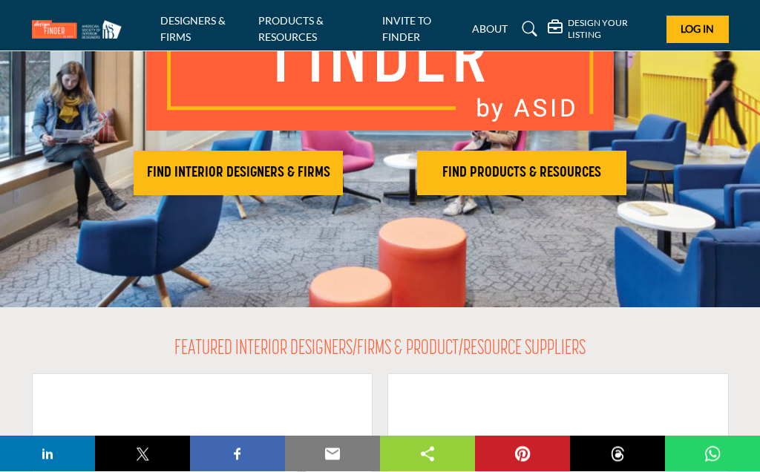
scroll to position [229, 0]
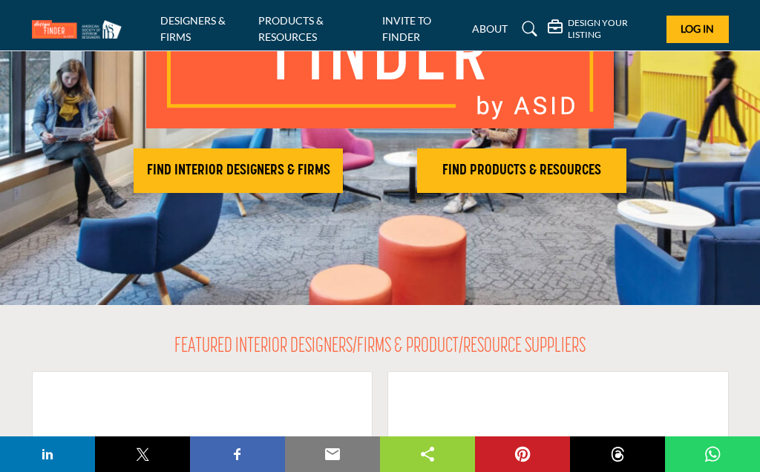
click at [217, 170] on h2 "FIND INTERIOR DESIGNERS & FIRMS" at bounding box center [238, 171] width 200 height 18
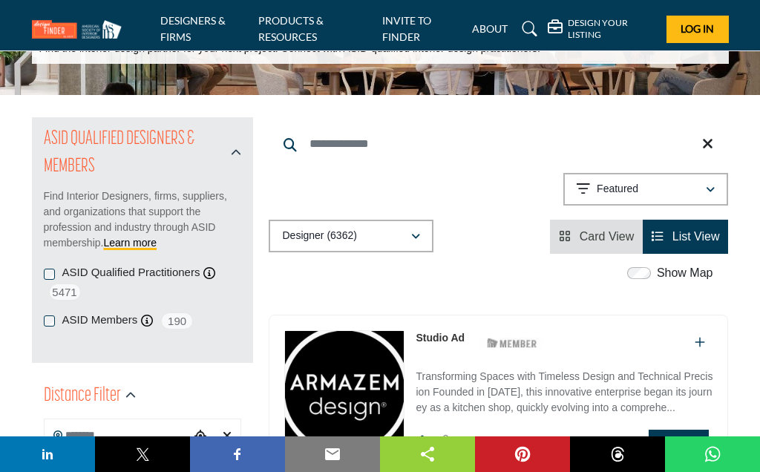
scroll to position [102, 0]
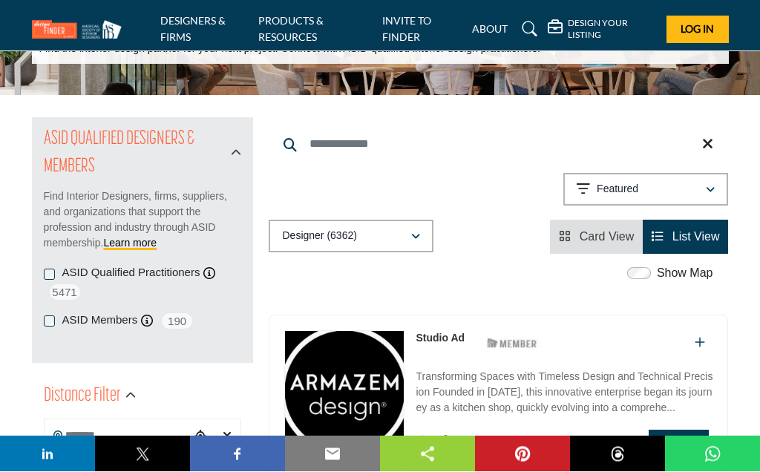
click at [399, 238] on div "Designer (6362)" at bounding box center [346, 237] width 128 height 18
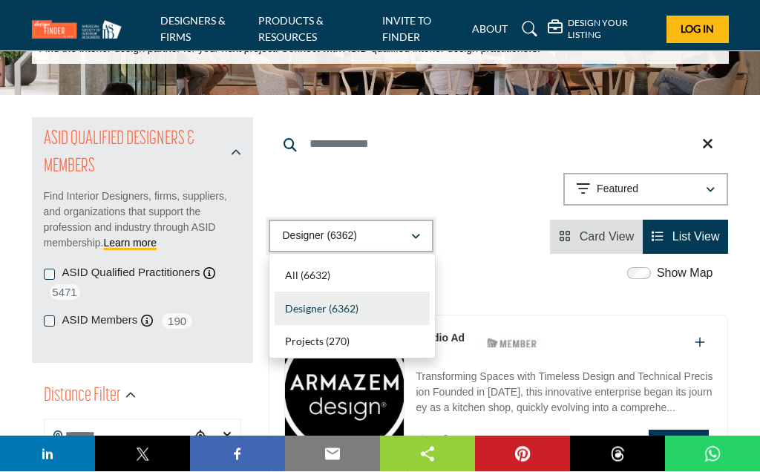
scroll to position [103, 0]
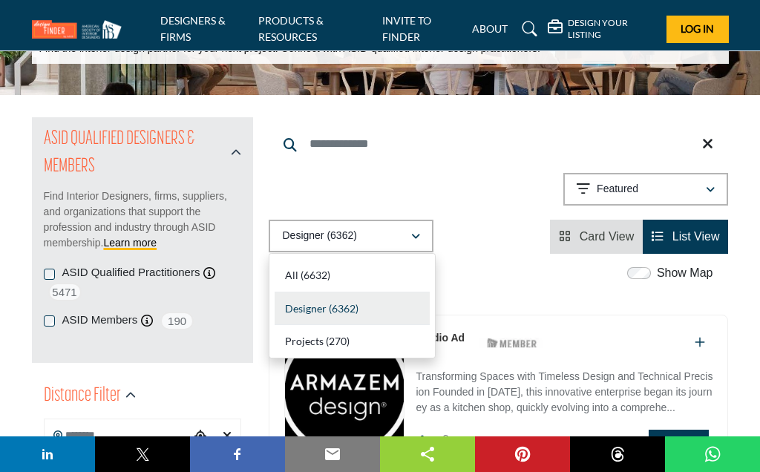
click at [293, 223] on button "Designer (6362)" at bounding box center [351, 236] width 165 height 33
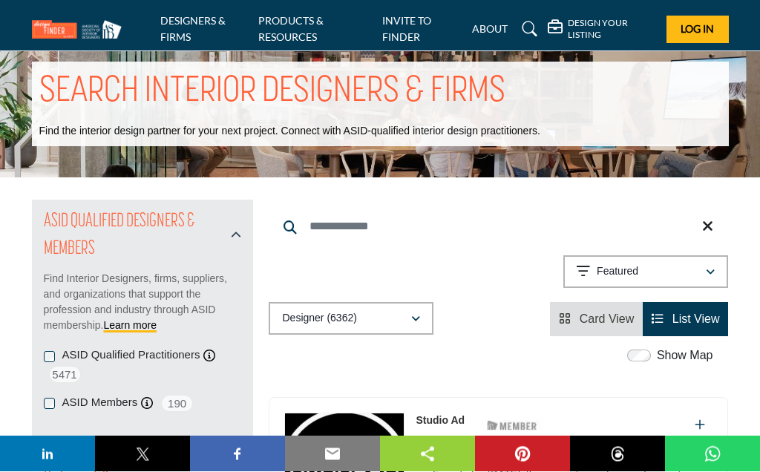
scroll to position [0, 0]
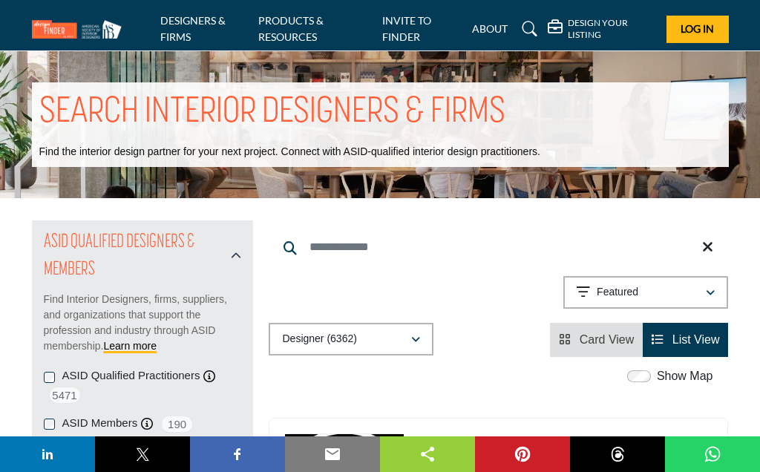
click at [537, 29] on icon at bounding box center [530, 29] width 15 height 15
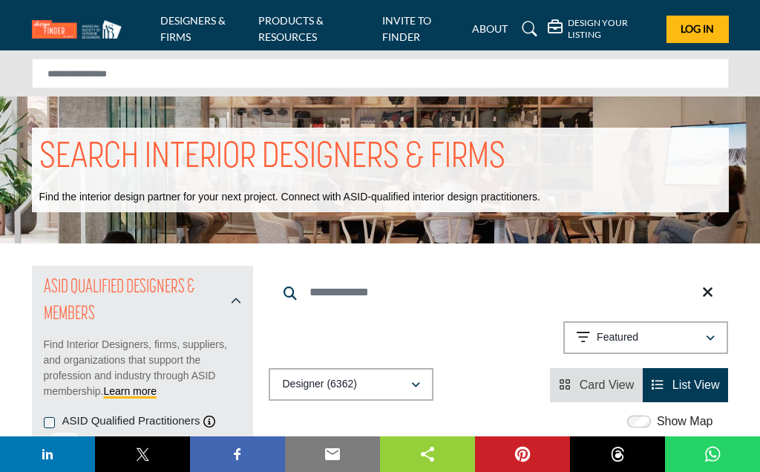
click at [330, 288] on input "Search Keyword" at bounding box center [499, 293] width 460 height 36
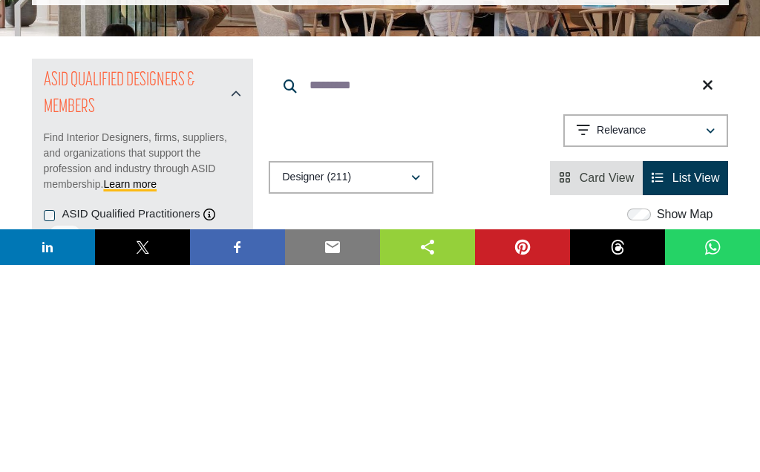
type input "*********"
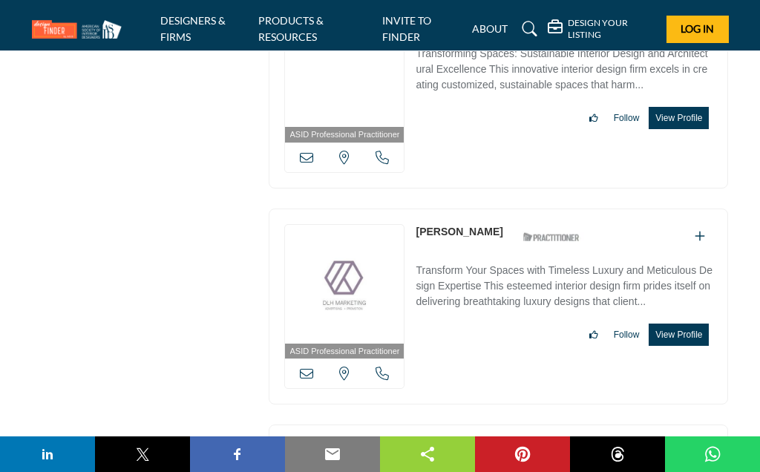
scroll to position [2402, 0]
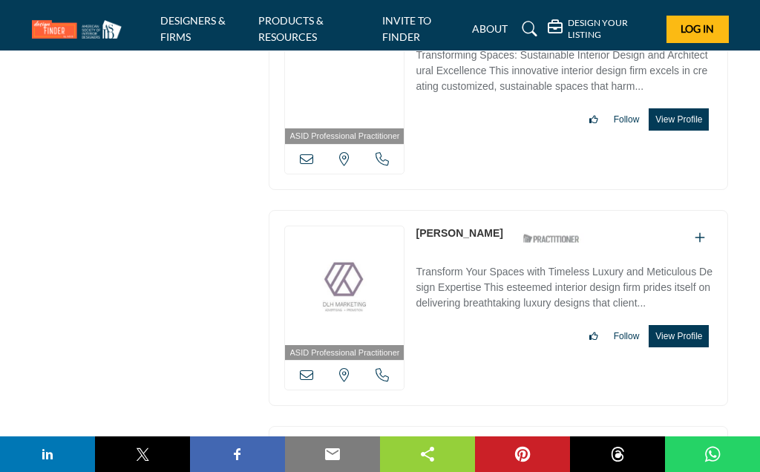
click at [693, 347] on button "View Profile" at bounding box center [679, 336] width 60 height 22
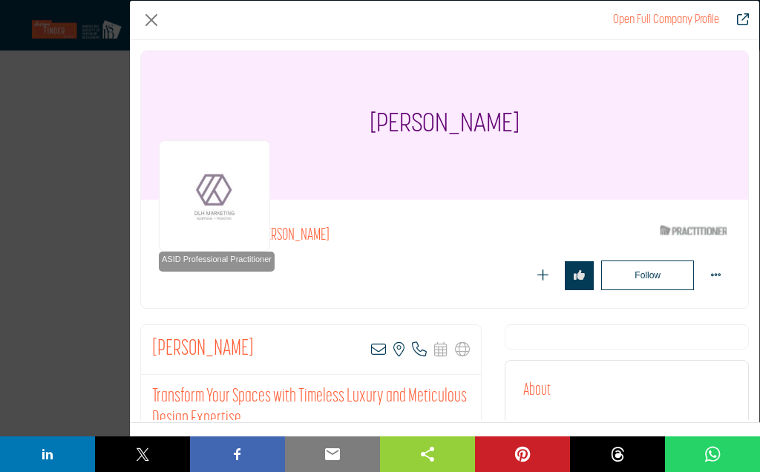
scroll to position [0, 0]
click at [148, 12] on button "Close" at bounding box center [151, 20] width 22 height 22
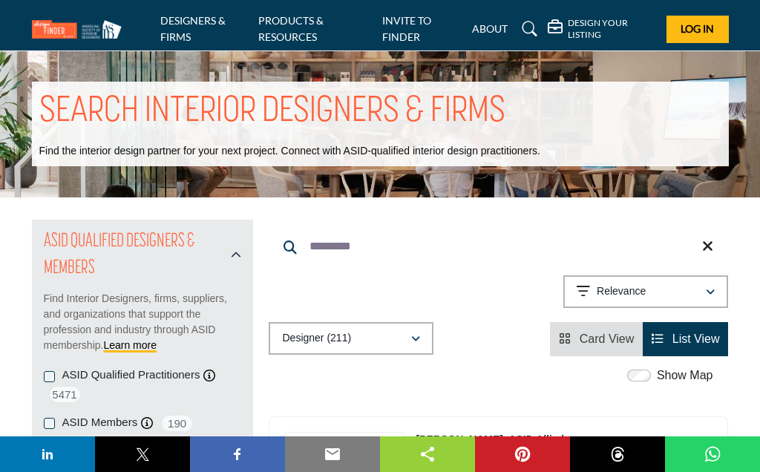
scroll to position [45, 0]
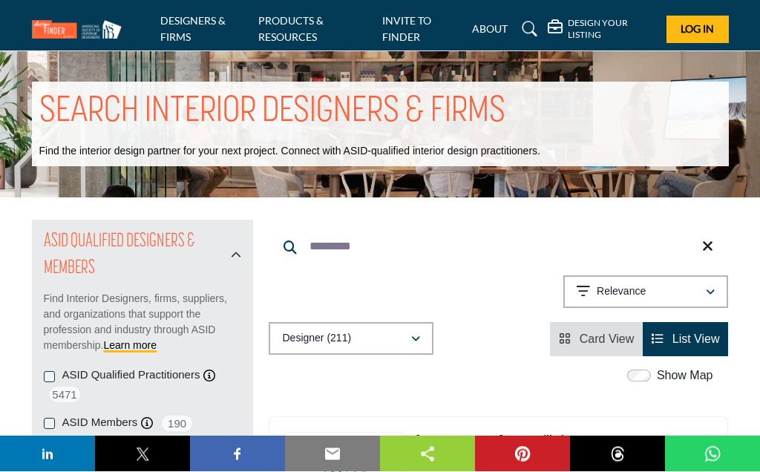
click at [373, 330] on div "Designer (211)" at bounding box center [346, 339] width 128 height 18
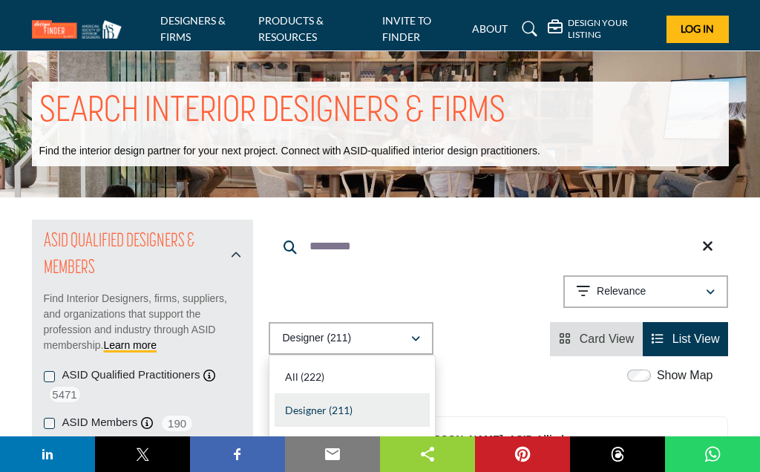
click at [293, 411] on span "Designer" at bounding box center [306, 410] width 42 height 13
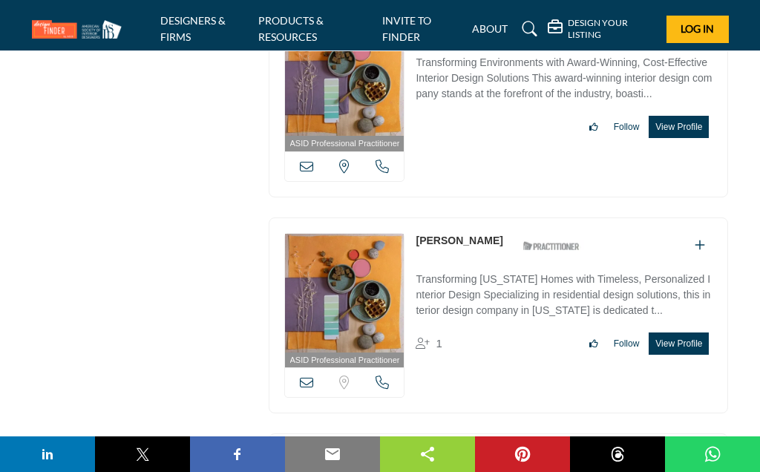
scroll to position [3662, 0]
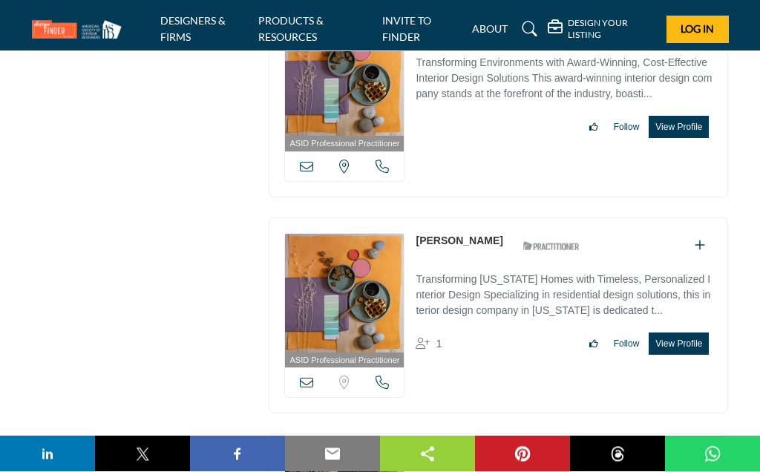
click at [389, 24] on link "INVITE TO FINDER" at bounding box center [406, 28] width 49 height 29
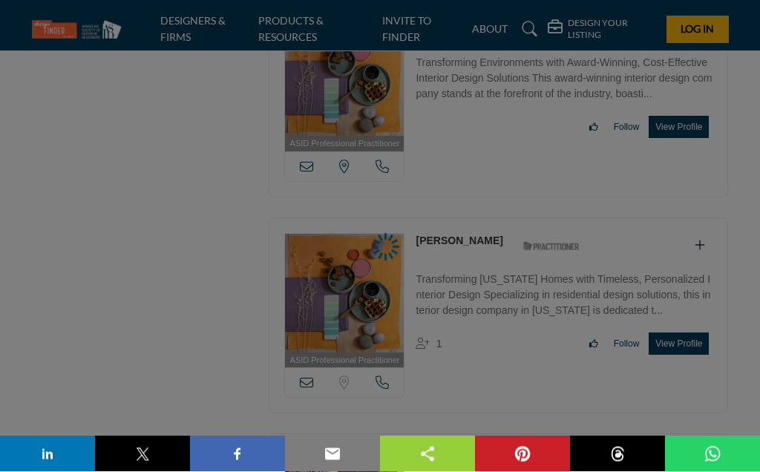
scroll to position [3662, 0]
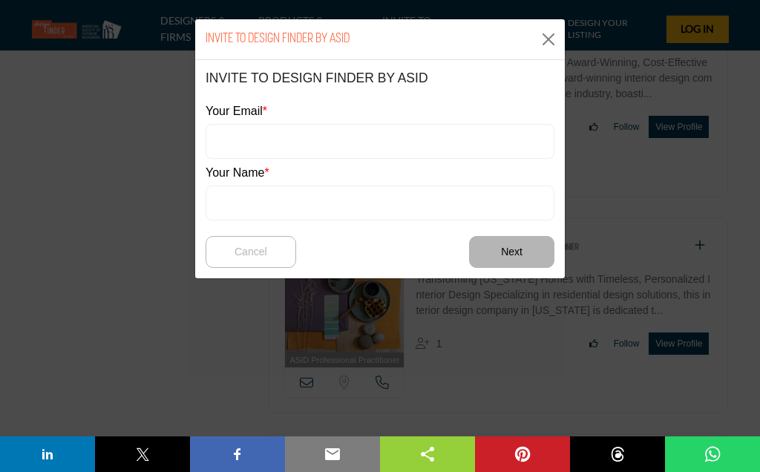
click at [539, 39] on button "Close" at bounding box center [549, 39] width 22 height 22
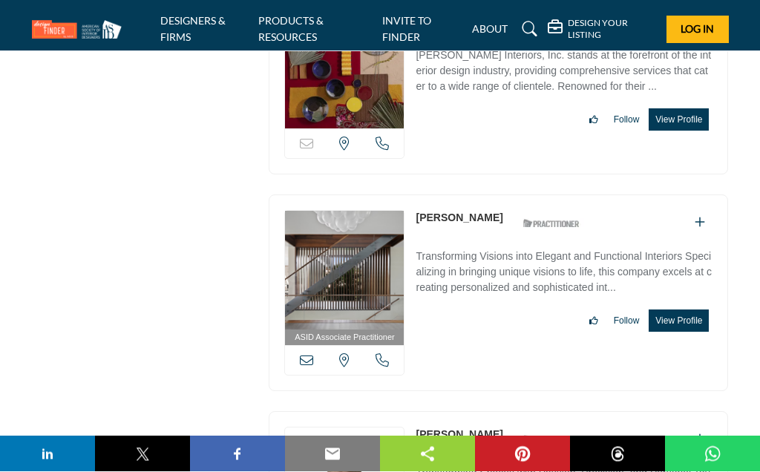
scroll to position [4103, 0]
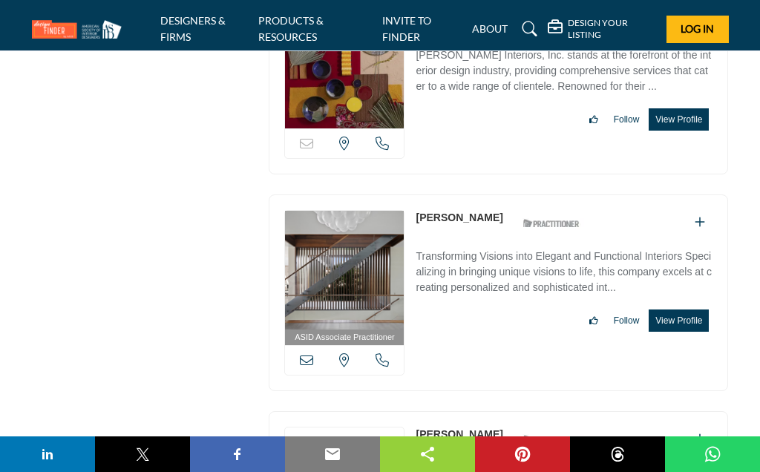
click at [404, 234] on img at bounding box center [344, 270] width 119 height 119
